Goal: Transaction & Acquisition: Purchase product/service

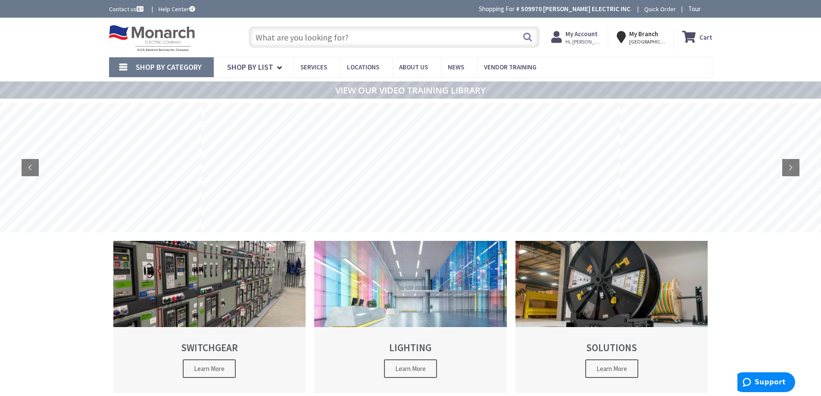
click at [283, 38] on input "text" at bounding box center [394, 37] width 291 height 22
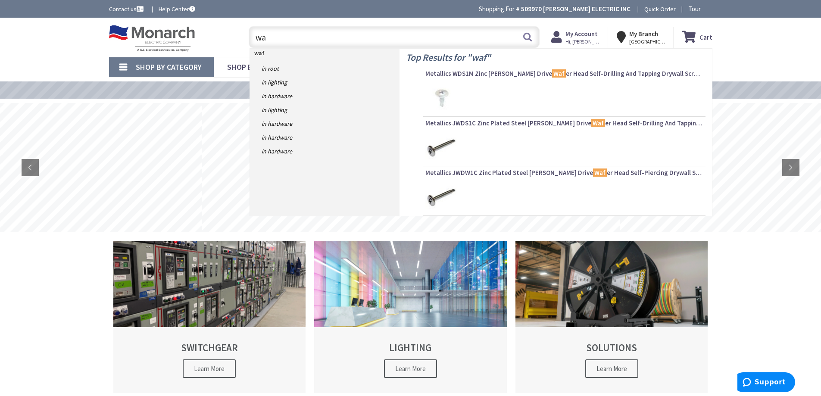
type input "w"
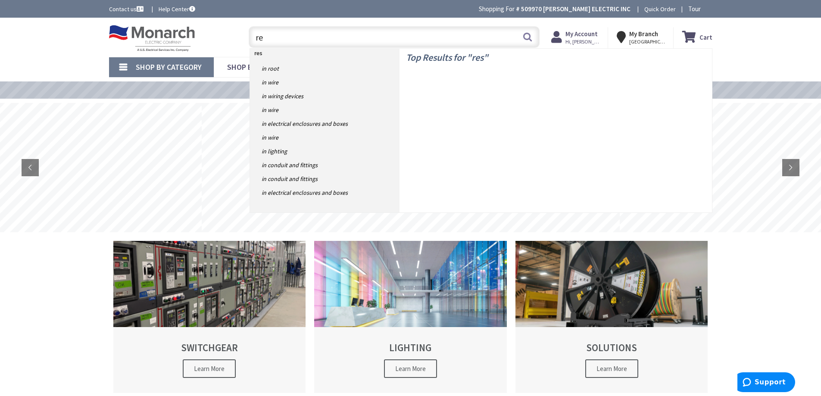
type input "r"
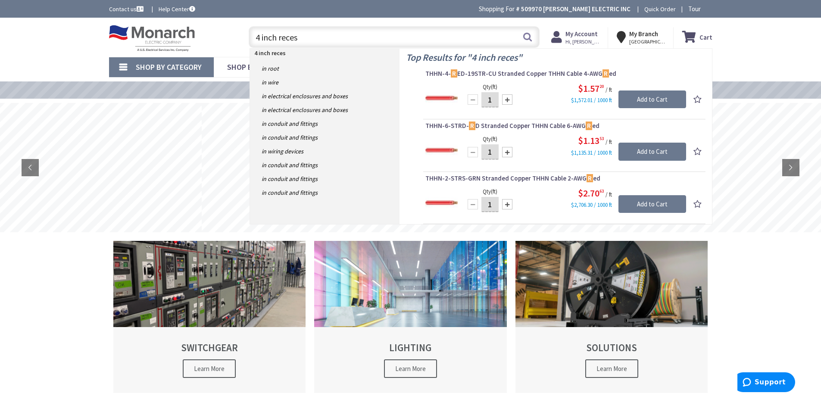
type input "4 inch recess"
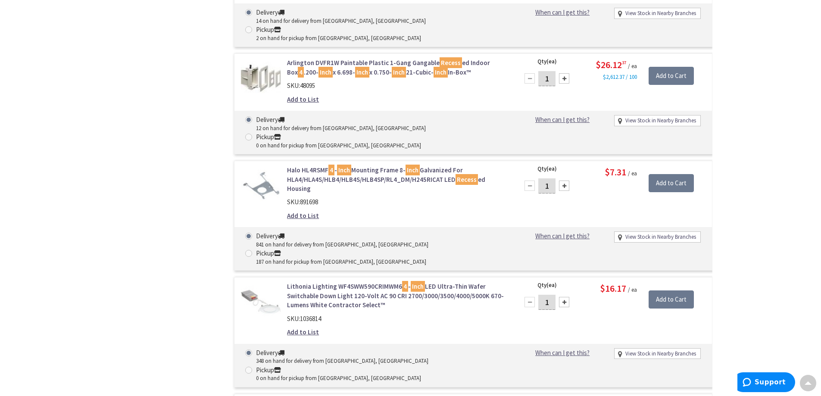
scroll to position [1769, 0]
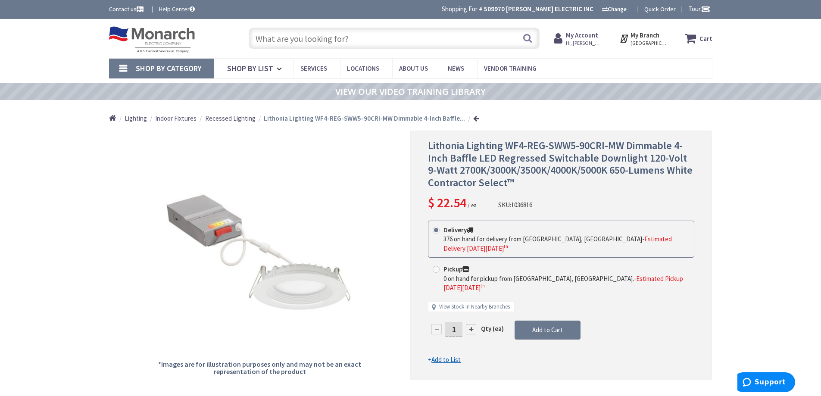
drag, startPoint x: 458, startPoint y: 314, endPoint x: 444, endPoint y: 322, distance: 16.6
click at [444, 321] on div "1 Qty (ea) Add to Cart" at bounding box center [561, 334] width 266 height 26
type input "12"
click at [539, 313] on form "This product is Discontinued Delivery 376 on hand for delivery from Cranbury, N…" at bounding box center [561, 293] width 266 height 144
click at [554, 326] on span "Add to Cart" at bounding box center [547, 330] width 31 height 8
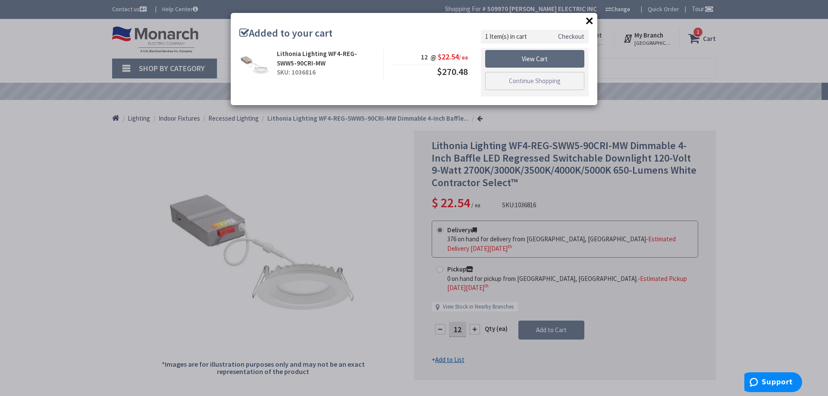
click at [538, 57] on link "View Cart" at bounding box center [534, 59] width 99 height 18
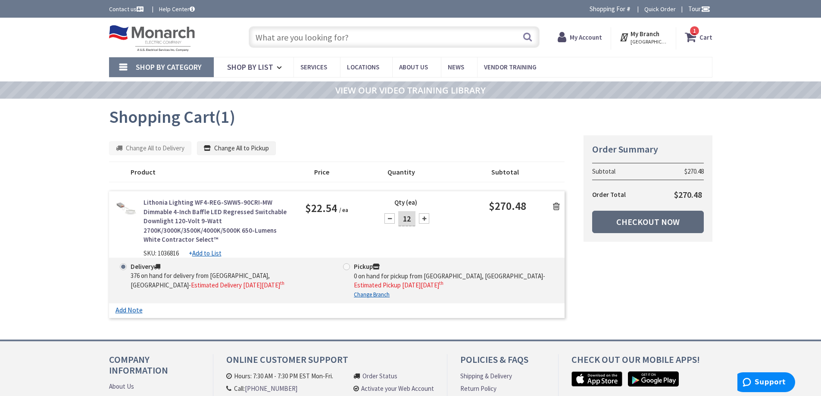
click at [642, 225] on link "Checkout Now" at bounding box center [648, 222] width 112 height 22
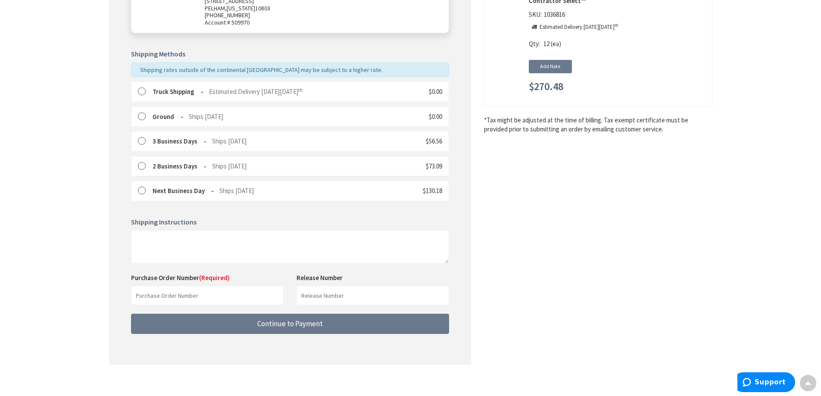
scroll to position [175, 0]
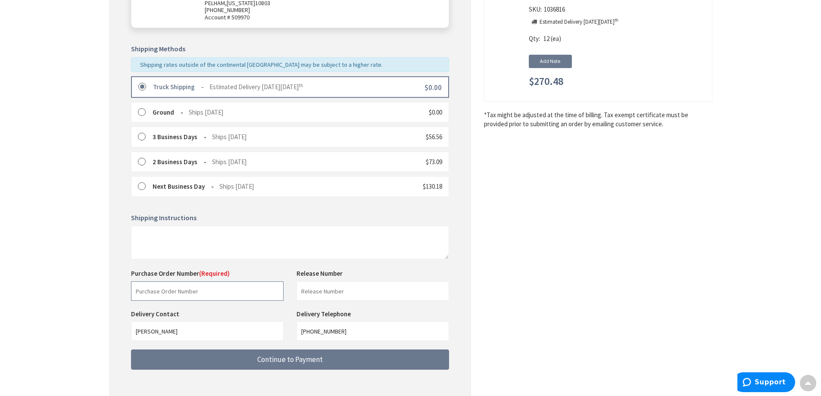
click at [206, 295] on input "text" at bounding box center [207, 291] width 153 height 19
type input "88525"
click at [319, 296] on input "text" at bounding box center [373, 291] width 153 height 19
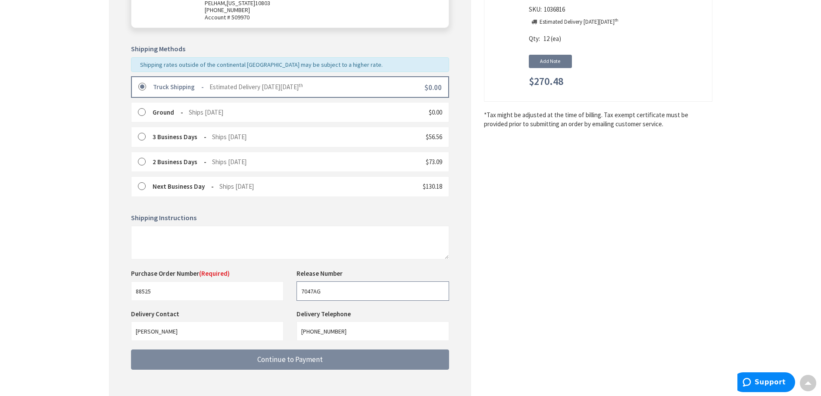
type input "7047AG"
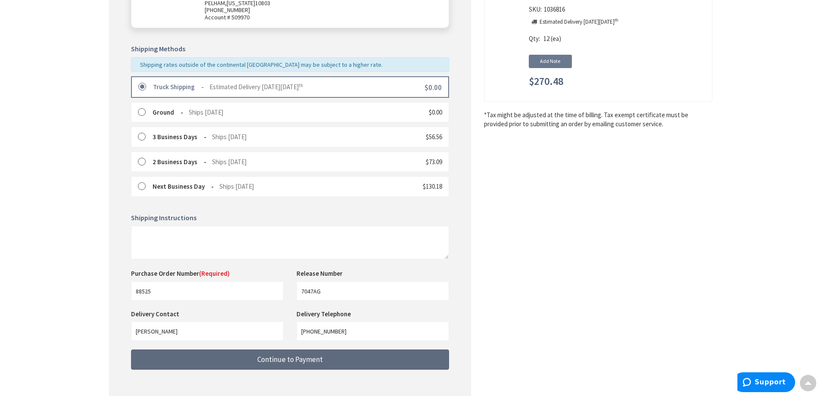
click at [291, 358] on span "Continue to Payment" at bounding box center [290, 359] width 66 height 9
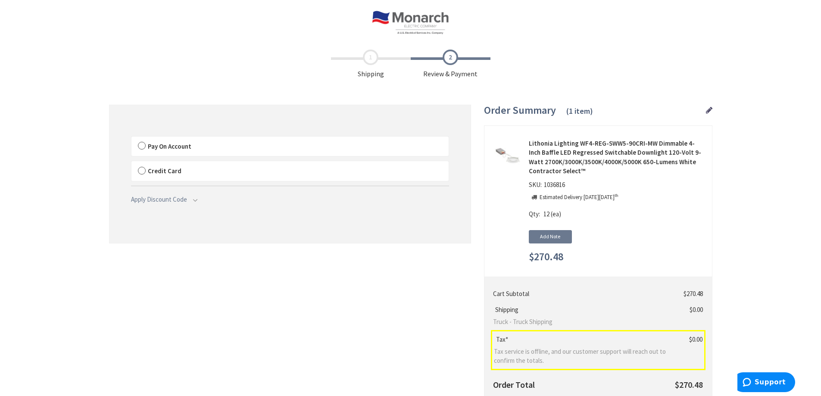
click at [141, 145] on label "Pay On Account" at bounding box center [289, 147] width 317 height 20
click at [143, 146] on label "Pay On Account" at bounding box center [289, 147] width 317 height 20
click at [131, 138] on input "Pay On Account" at bounding box center [131, 138] width 0 height 0
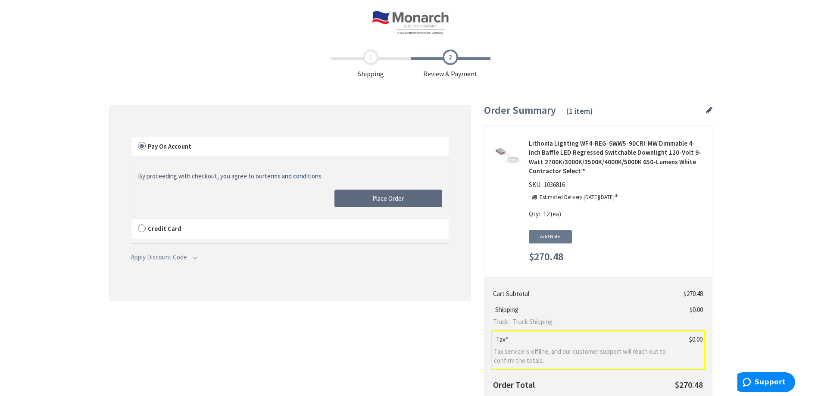
click at [354, 195] on button "Place Order" at bounding box center [389, 199] width 108 height 18
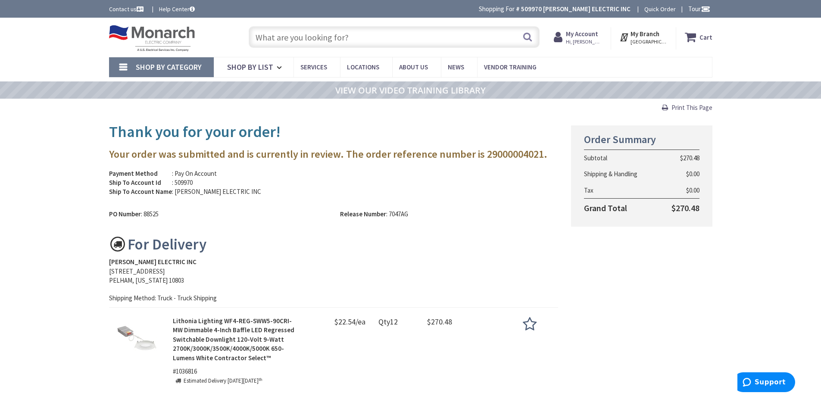
click at [698, 105] on span "Print This Page" at bounding box center [692, 107] width 41 height 8
